Goal: Register for event/course

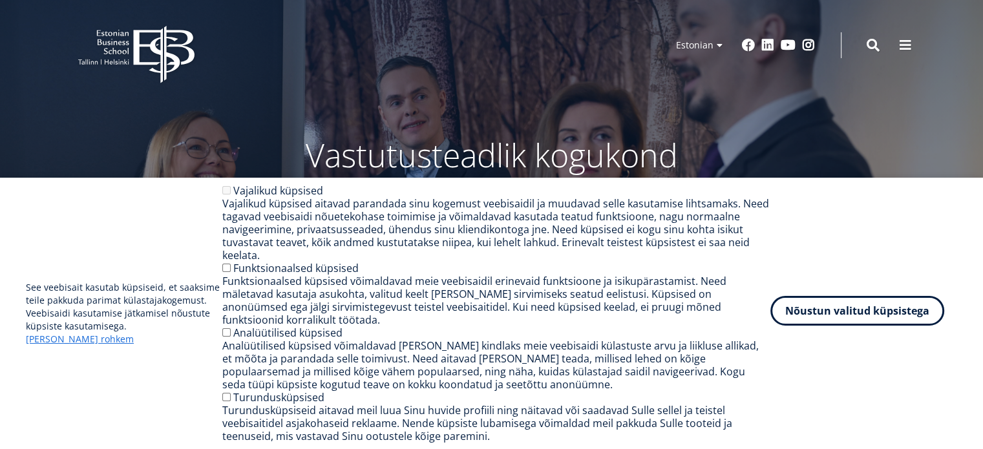
click at [850, 326] on button "Nõustun valitud küpsistega" at bounding box center [857, 311] width 174 height 30
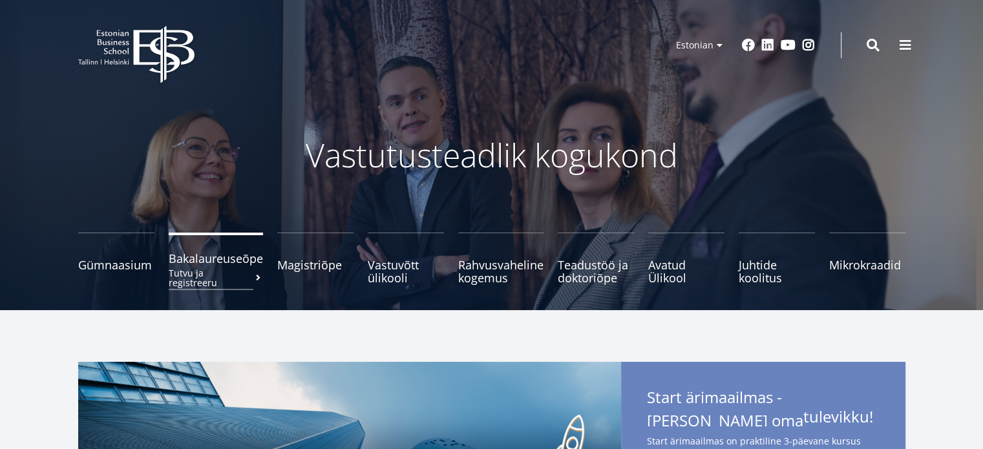
click at [240, 264] on span "Bakalaureuseõpe Tutvu ja registreeru" at bounding box center [216, 258] width 94 height 13
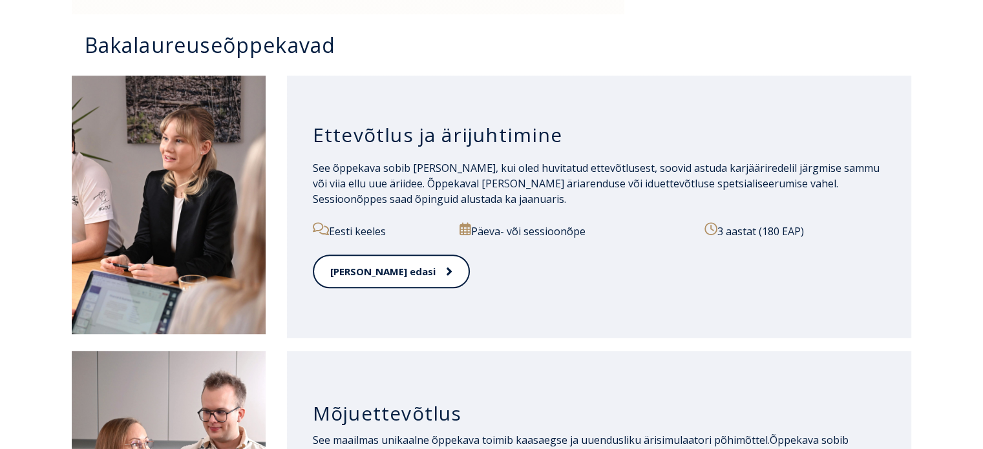
scroll to position [836, 0]
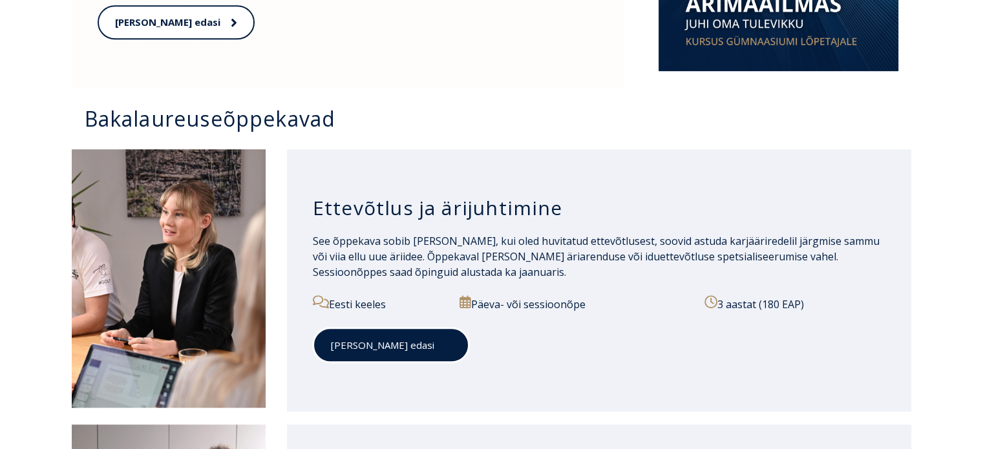
click at [361, 346] on link "[PERSON_NAME] edasi" at bounding box center [391, 346] width 156 height 36
